Goal: Complete application form: Complete application form

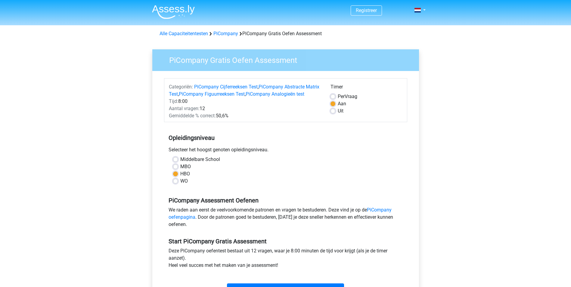
scroll to position [60, 0]
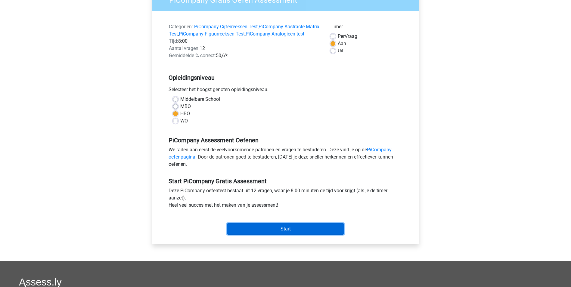
click at [282, 235] on input "Start" at bounding box center [285, 228] width 117 height 11
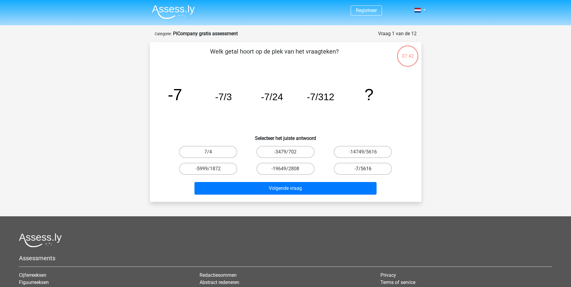
click at [359, 167] on label "-7/5616" at bounding box center [363, 169] width 58 height 12
click at [363, 169] on input "-7/5616" at bounding box center [365, 171] width 4 height 4
radio input "true"
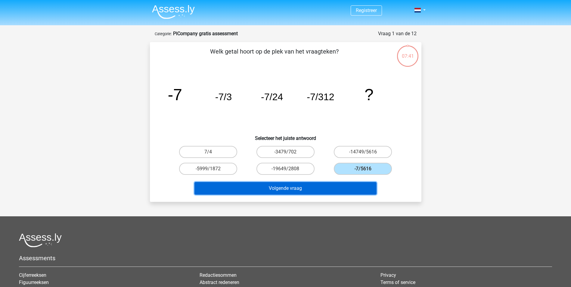
click at [300, 189] on button "Volgende vraag" at bounding box center [286, 188] width 182 height 13
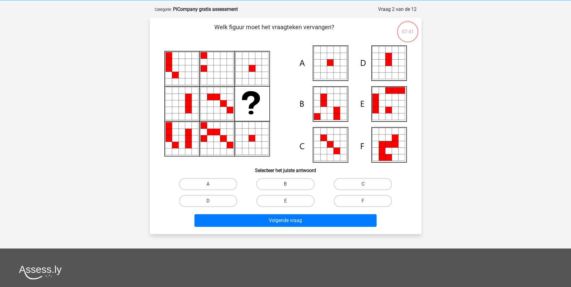
scroll to position [30, 0]
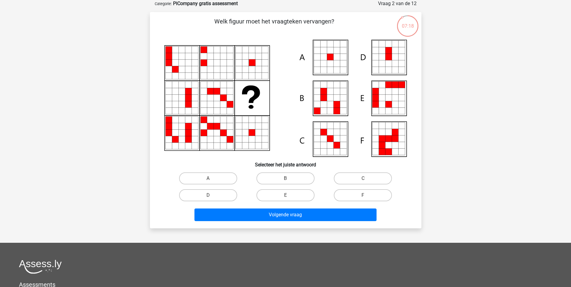
click at [332, 57] on icon at bounding box center [330, 57] width 7 height 7
click at [212, 180] on input "A" at bounding box center [210, 181] width 4 height 4
radio input "true"
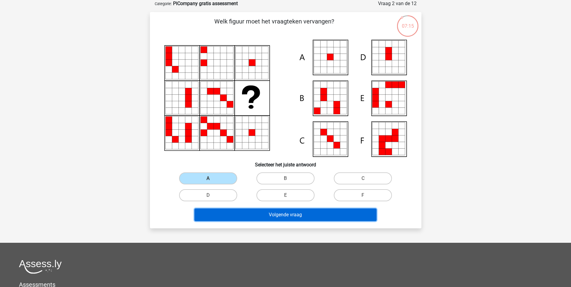
click at [249, 214] on button "Volgende vraag" at bounding box center [286, 215] width 182 height 13
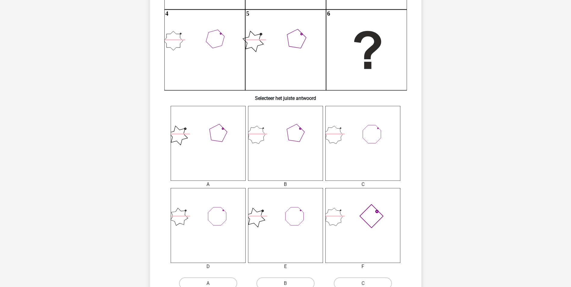
scroll to position [211, 0]
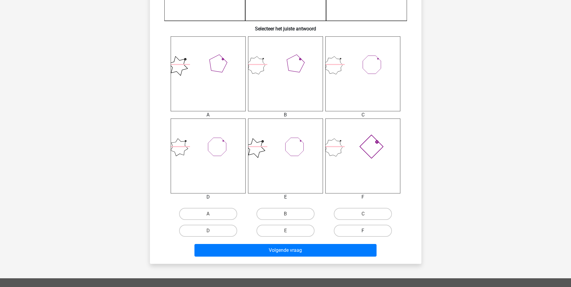
click at [363, 231] on label "F" at bounding box center [363, 231] width 58 height 12
click at [363, 231] on input "F" at bounding box center [365, 233] width 4 height 4
radio input "true"
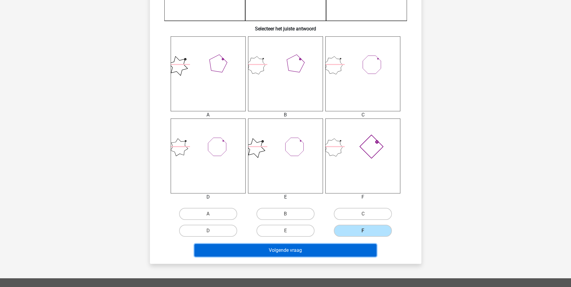
click at [312, 253] on button "Volgende vraag" at bounding box center [286, 250] width 182 height 13
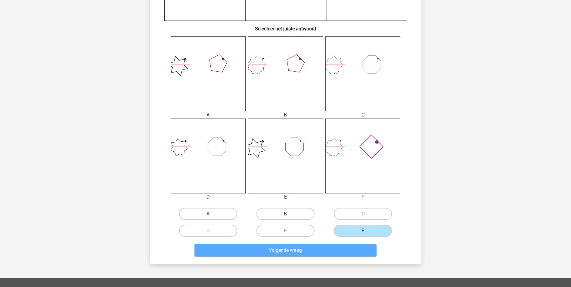
scroll to position [27, 0]
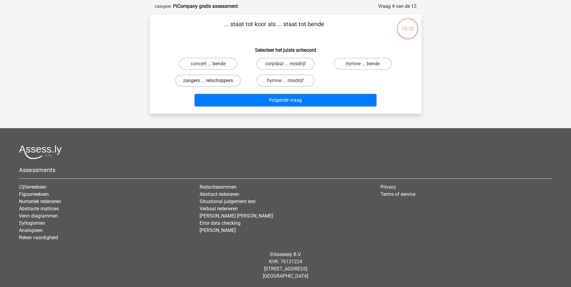
click at [219, 82] on label "zangers ... relschoppers" at bounding box center [208, 81] width 66 height 12
click at [212, 82] on input "zangers ... relschoppers" at bounding box center [210, 83] width 4 height 4
radio input "true"
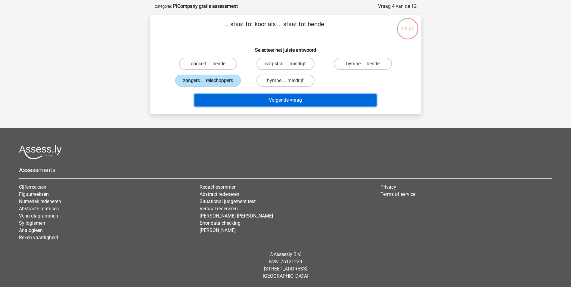
click at [252, 97] on button "Volgende vraag" at bounding box center [286, 100] width 182 height 13
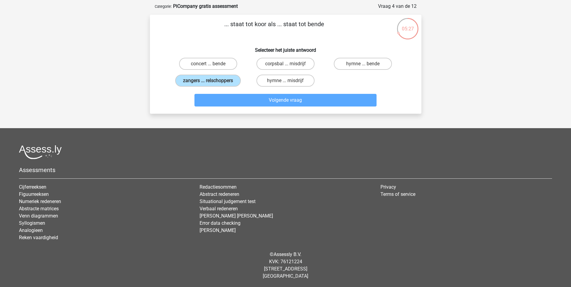
scroll to position [30, 0]
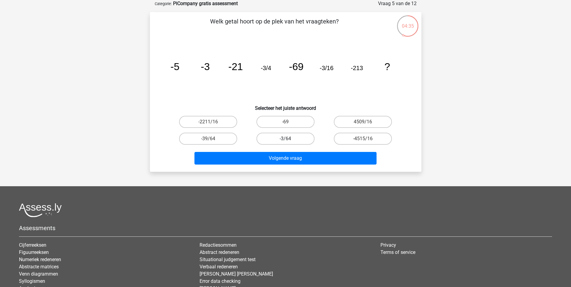
click at [295, 139] on label "-3/64" at bounding box center [286, 139] width 58 height 12
click at [289, 139] on input "-3/64" at bounding box center [287, 141] width 4 height 4
radio input "true"
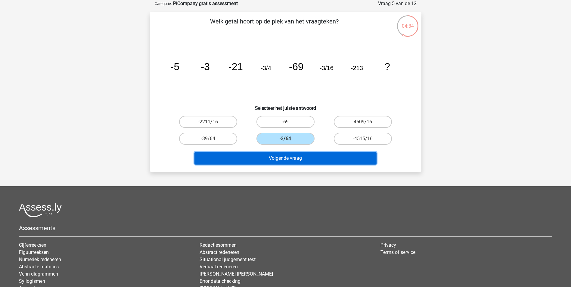
click at [291, 160] on button "Volgende vraag" at bounding box center [286, 158] width 182 height 13
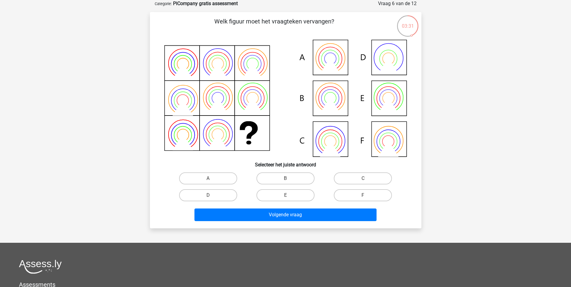
click at [330, 97] on icon at bounding box center [285, 98] width 243 height 117
click at [277, 178] on label "B" at bounding box center [286, 179] width 58 height 12
click at [285, 179] on input "B" at bounding box center [287, 181] width 4 height 4
radio input "true"
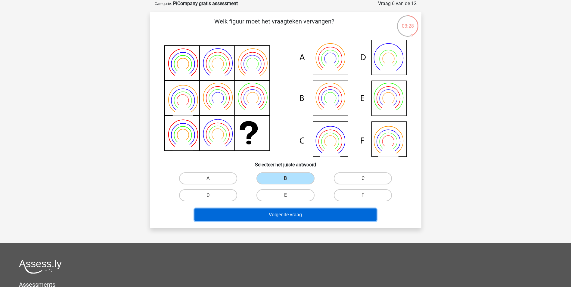
click at [280, 217] on button "Volgende vraag" at bounding box center [286, 215] width 182 height 13
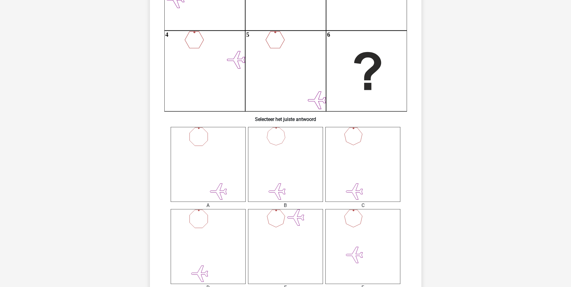
scroll to position [211, 0]
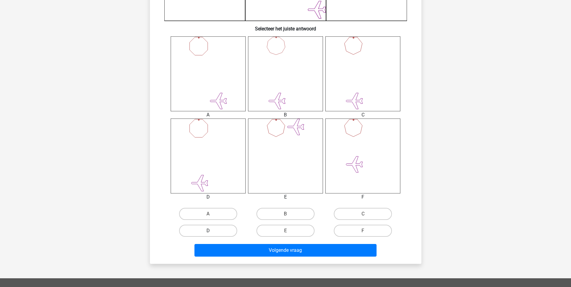
click at [224, 229] on label "D" at bounding box center [208, 231] width 58 height 12
click at [212, 231] on input "D" at bounding box center [210, 233] width 4 height 4
radio input "true"
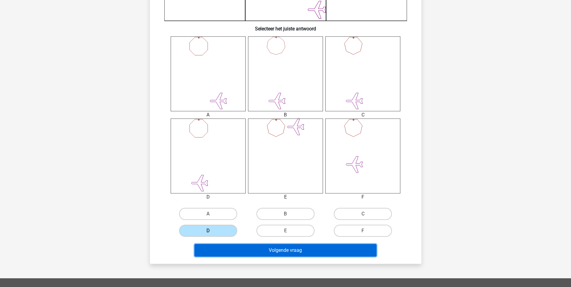
click at [272, 252] on button "Volgende vraag" at bounding box center [286, 250] width 182 height 13
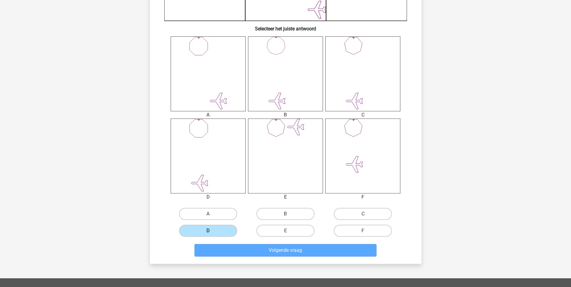
scroll to position [27, 0]
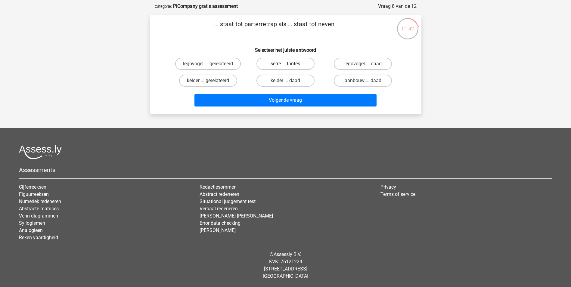
click at [284, 63] on label "serre ... tantes" at bounding box center [286, 64] width 58 height 12
click at [285, 64] on input "serre ... tantes" at bounding box center [287, 66] width 4 height 4
radio input "true"
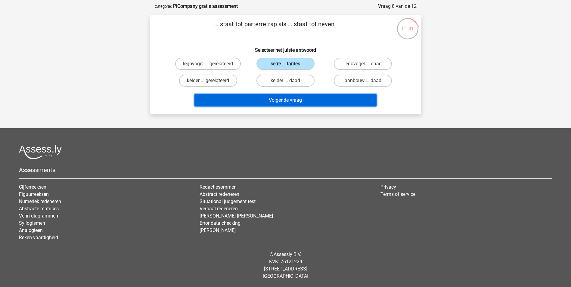
click at [284, 97] on button "Volgende vraag" at bounding box center [286, 100] width 182 height 13
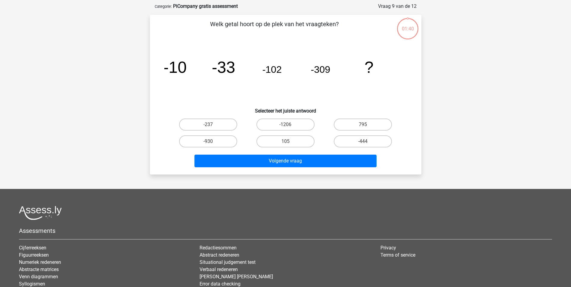
scroll to position [30, 0]
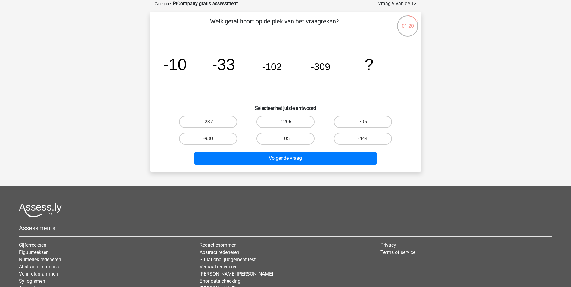
click at [298, 122] on label "-1206" at bounding box center [286, 122] width 58 height 12
click at [289, 122] on input "-1206" at bounding box center [287, 124] width 4 height 4
radio input "true"
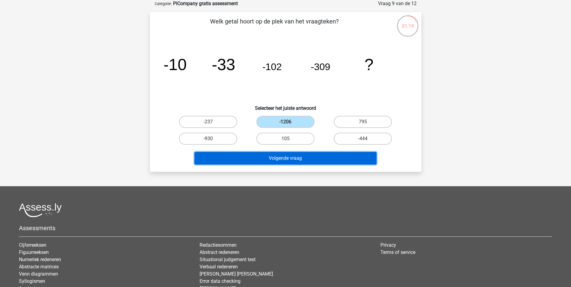
click at [291, 160] on button "Volgende vraag" at bounding box center [286, 158] width 182 height 13
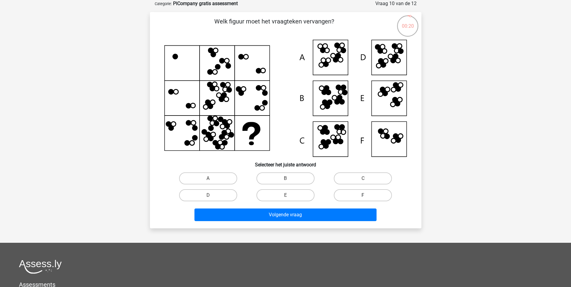
click at [350, 195] on label "F" at bounding box center [363, 195] width 58 height 12
click at [363, 195] on input "F" at bounding box center [365, 197] width 4 height 4
radio input "true"
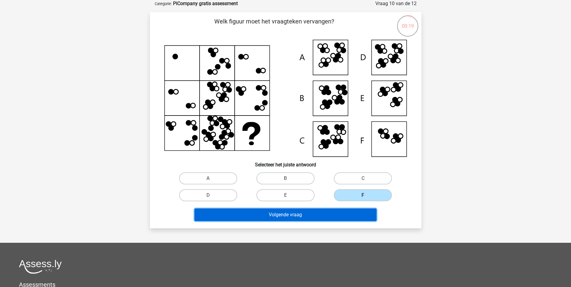
click at [307, 215] on button "Volgende vraag" at bounding box center [286, 215] width 182 height 13
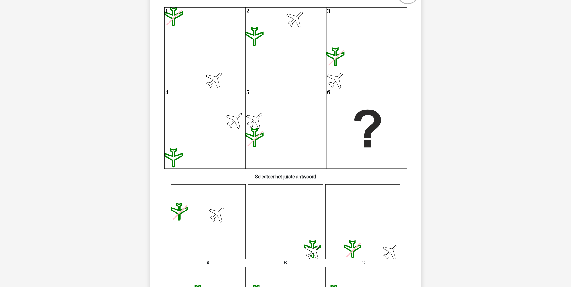
scroll to position [60, 0]
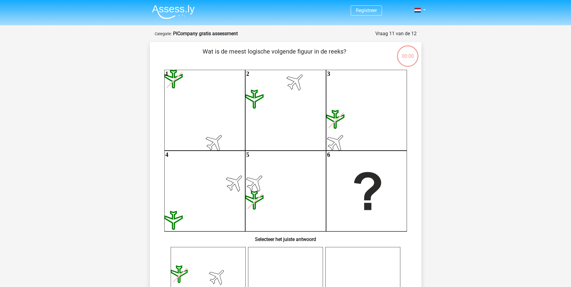
scroll to position [60, 0]
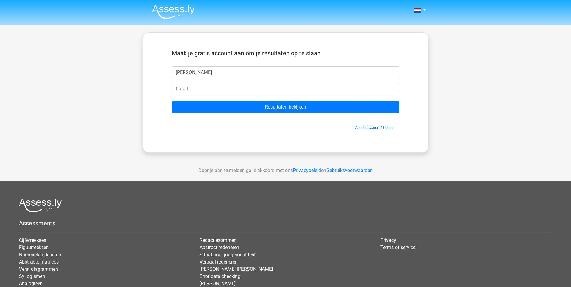
type input "Bianca"
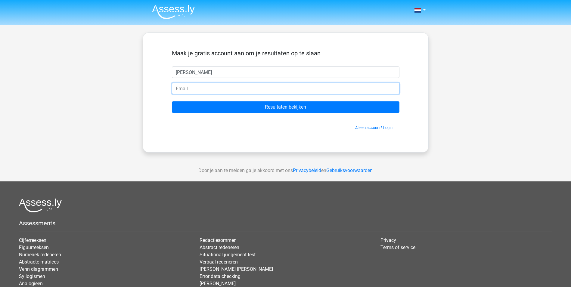
click at [195, 89] on input "email" at bounding box center [286, 88] width 228 height 11
type input "b.kraaydragt@rocva.nl"
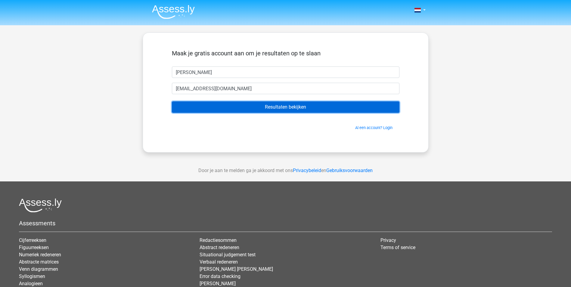
click at [292, 105] on input "Resultaten bekijken" at bounding box center [286, 106] width 228 height 11
